Goal: Transaction & Acquisition: Book appointment/travel/reservation

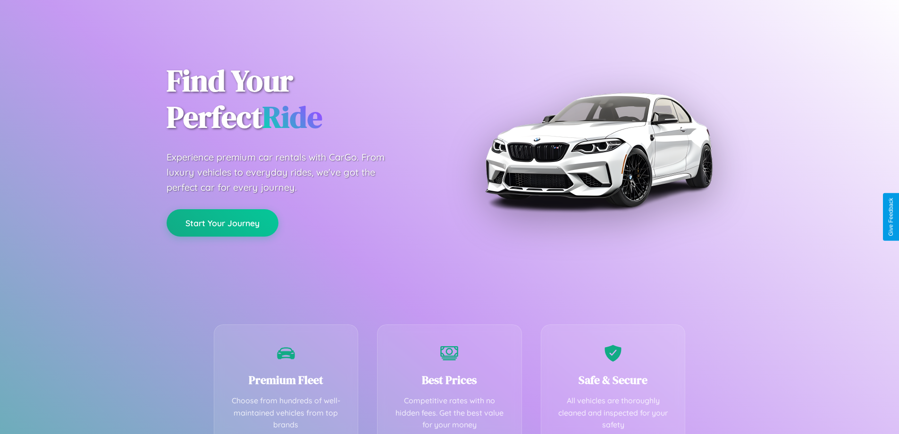
scroll to position [186, 0]
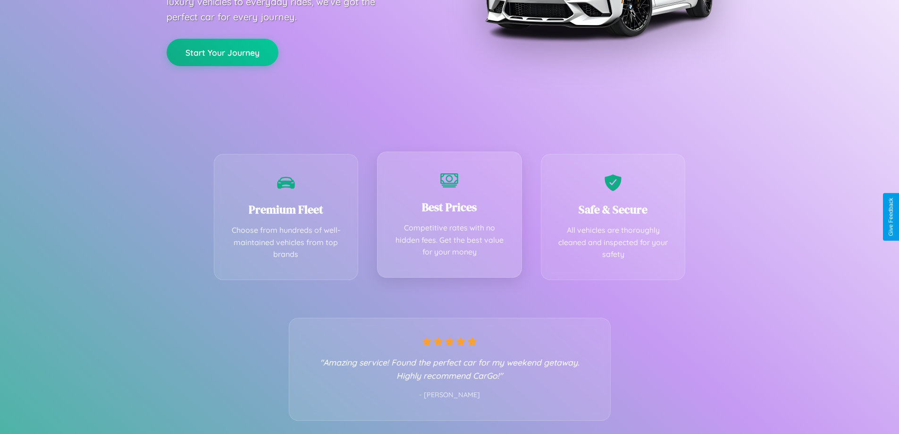
click at [449, 217] on div "Best Prices Competitive rates with no hidden fees. Get the best value for your …" at bounding box center [449, 215] width 145 height 126
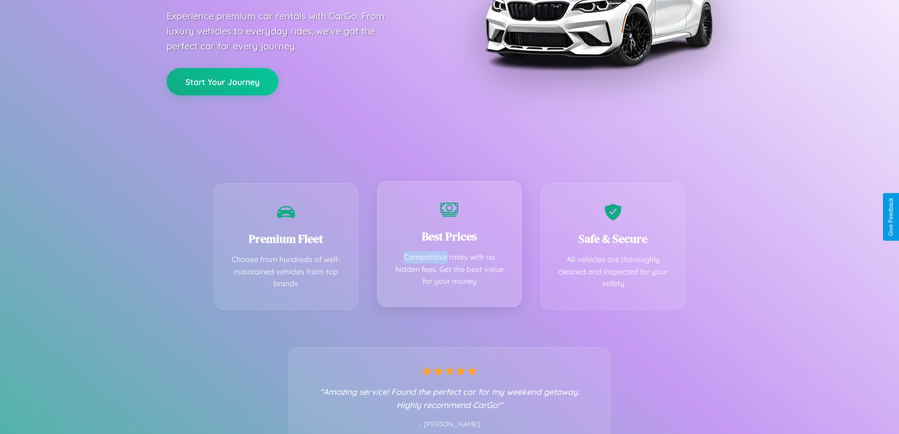
scroll to position [0, 0]
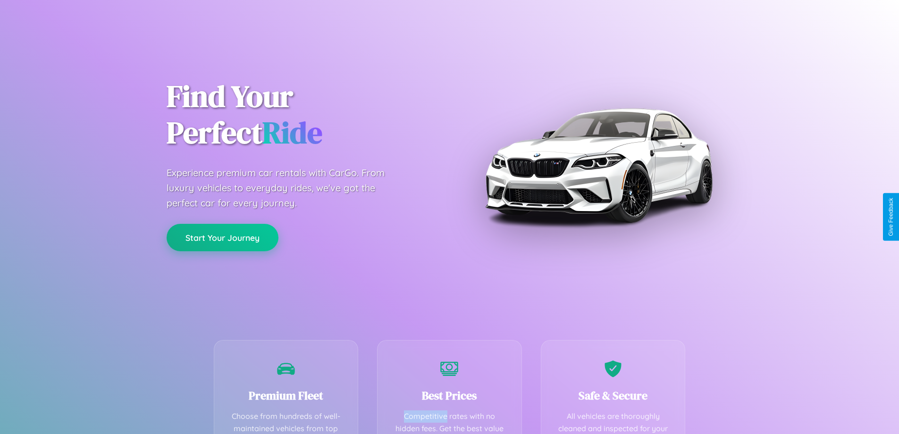
click at [222, 237] on button "Start Your Journey" at bounding box center [223, 237] width 112 height 27
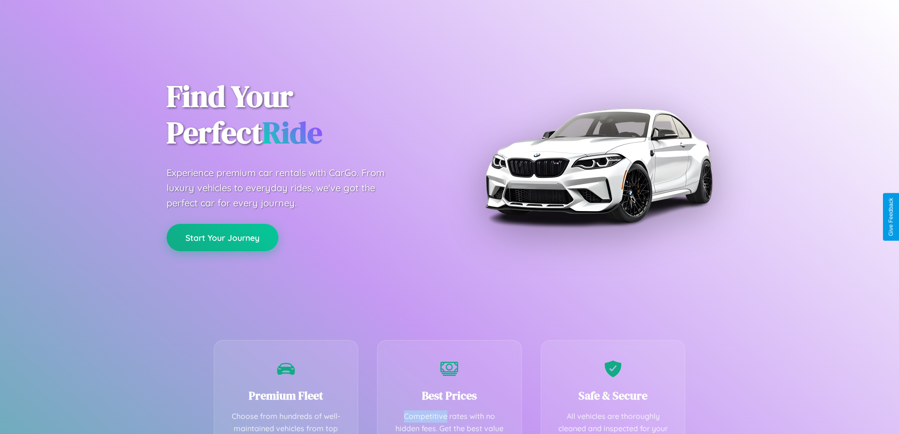
click at [222, 237] on button "Start Your Journey" at bounding box center [223, 237] width 112 height 27
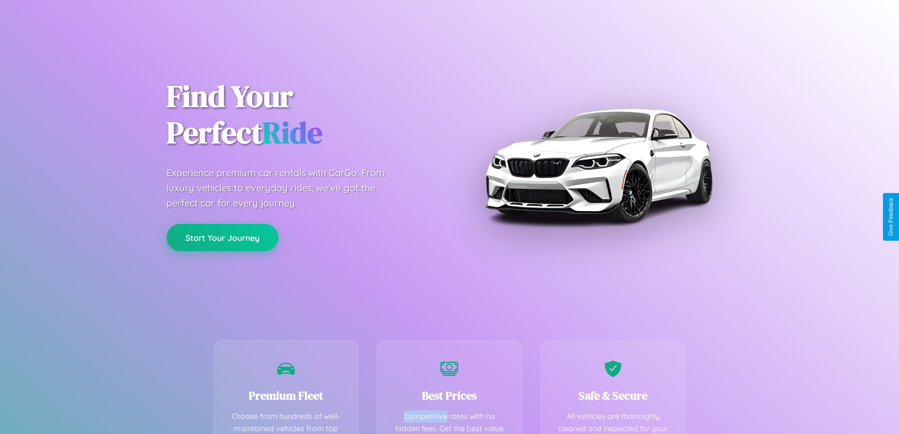
click at [222, 237] on button "Start Your Journey" at bounding box center [223, 237] width 112 height 27
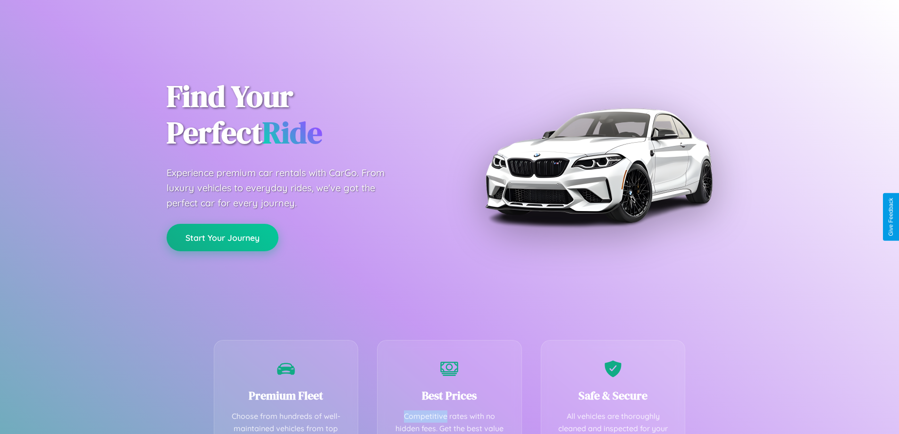
click at [222, 237] on button "Start Your Journey" at bounding box center [223, 237] width 112 height 27
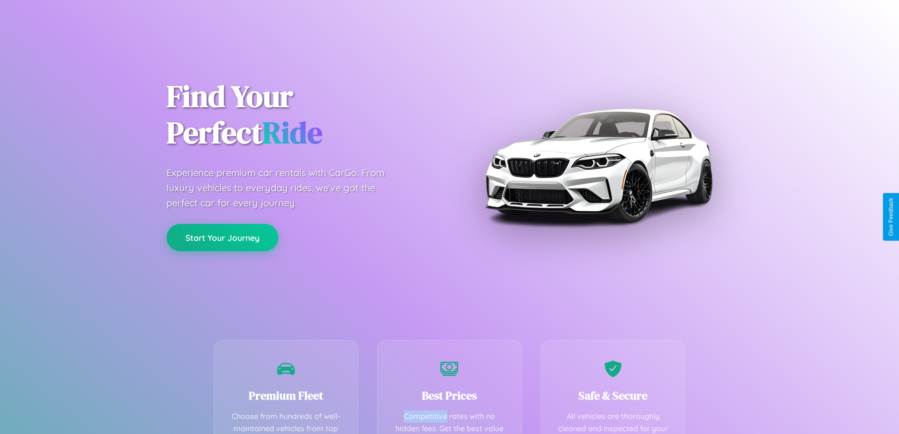
click at [222, 237] on button "Start Your Journey" at bounding box center [223, 237] width 112 height 27
